Goal: Find specific page/section: Find specific page/section

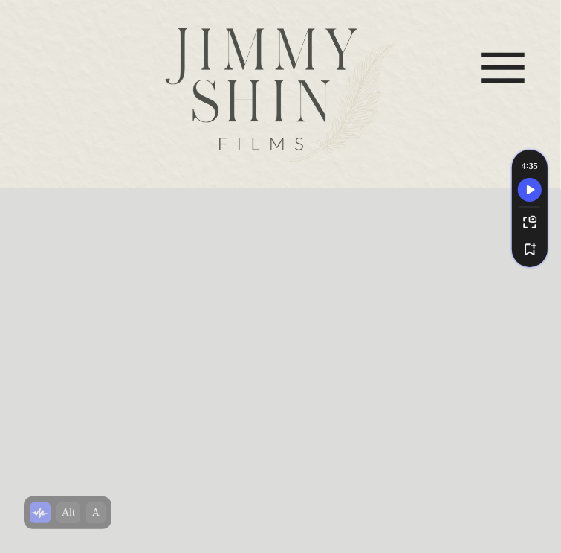
click at [488, 78] on icon at bounding box center [504, 67] width 74 height 68
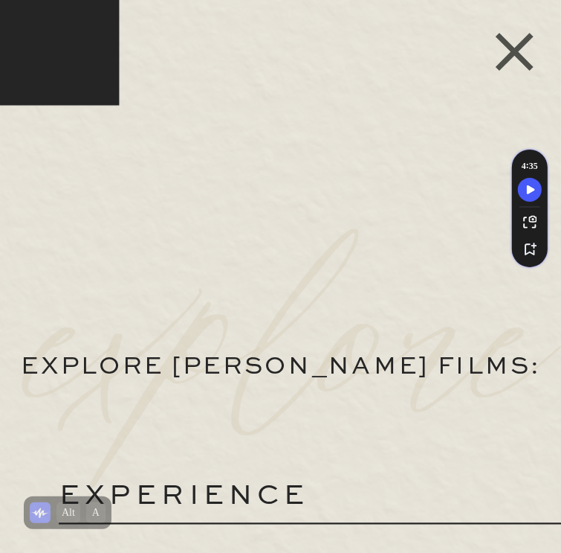
scroll to position [280, 0]
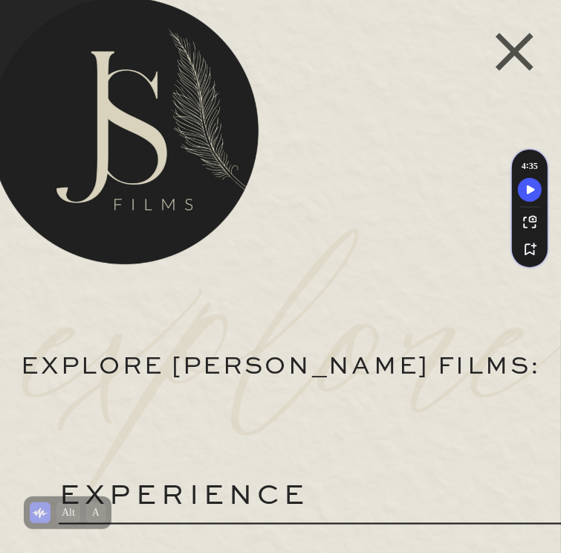
click at [506, 47] on icon at bounding box center [515, 52] width 38 height 38
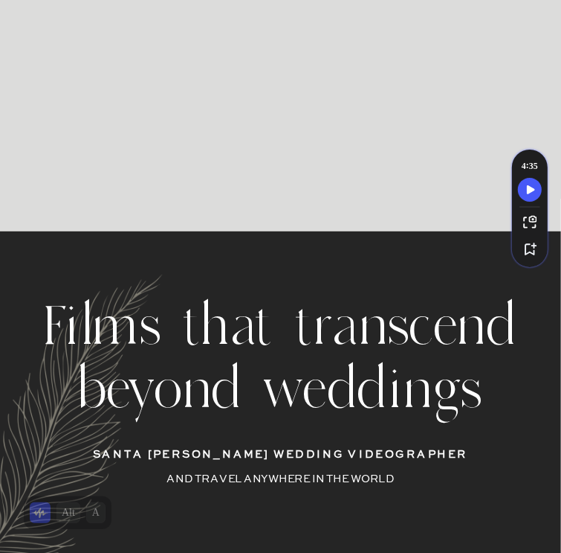
scroll to position [0, 0]
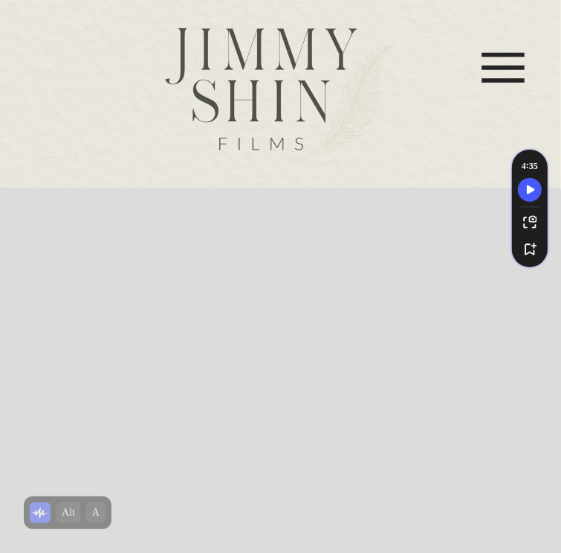
click at [497, 74] on icon at bounding box center [504, 67] width 74 height 68
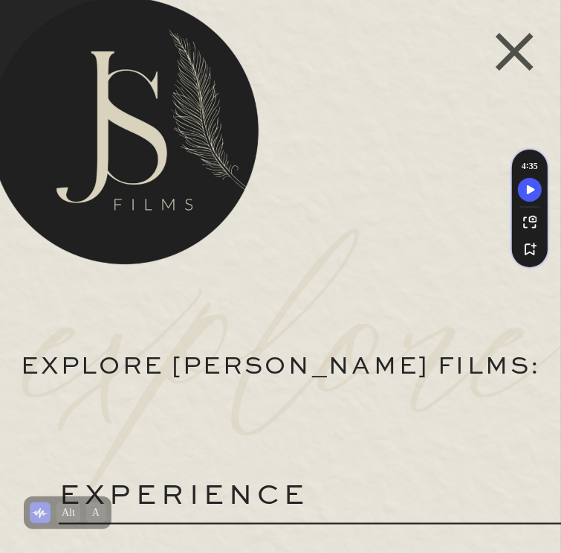
scroll to position [818, 0]
click at [251, 505] on p "experience" at bounding box center [254, 490] width 390 height 37
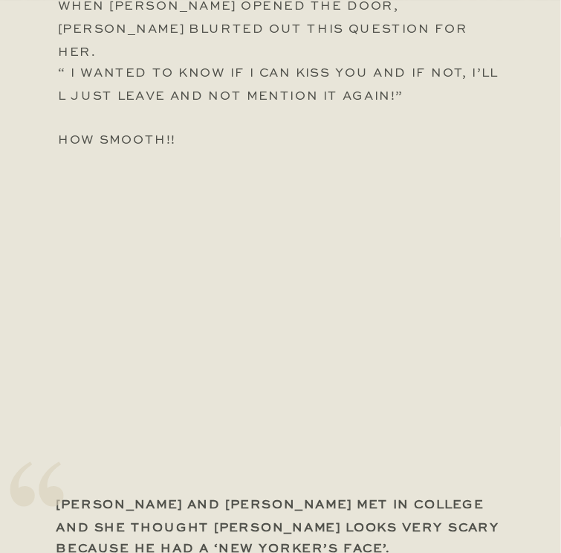
scroll to position [5809, 0]
